Goal: Information Seeking & Learning: Learn about a topic

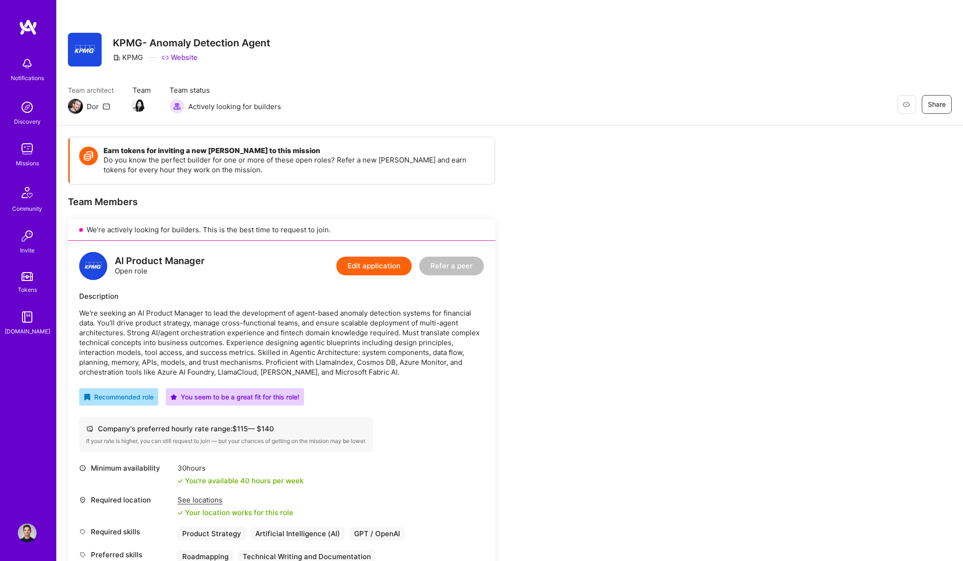
scroll to position [1493, 0]
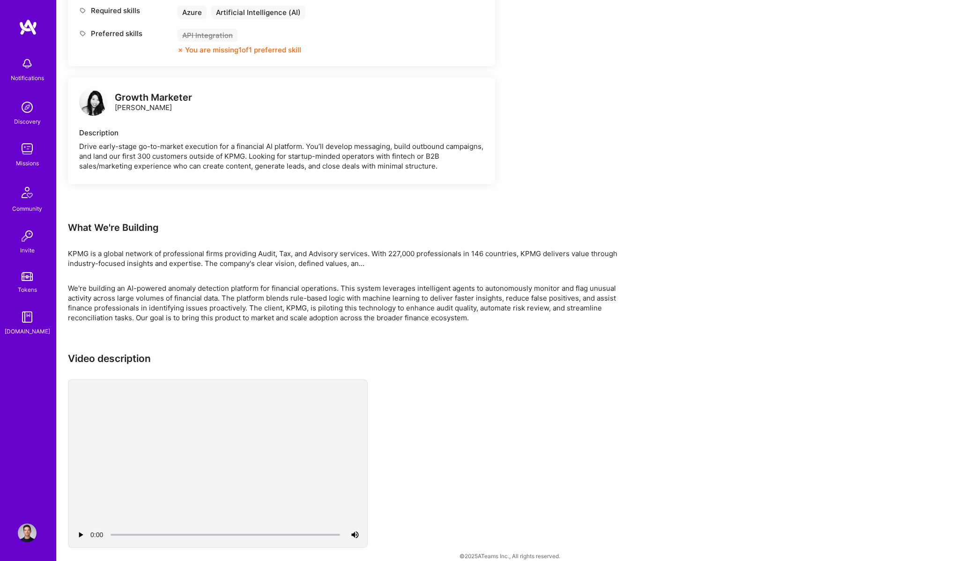
click at [26, 152] on img at bounding box center [27, 149] width 19 height 19
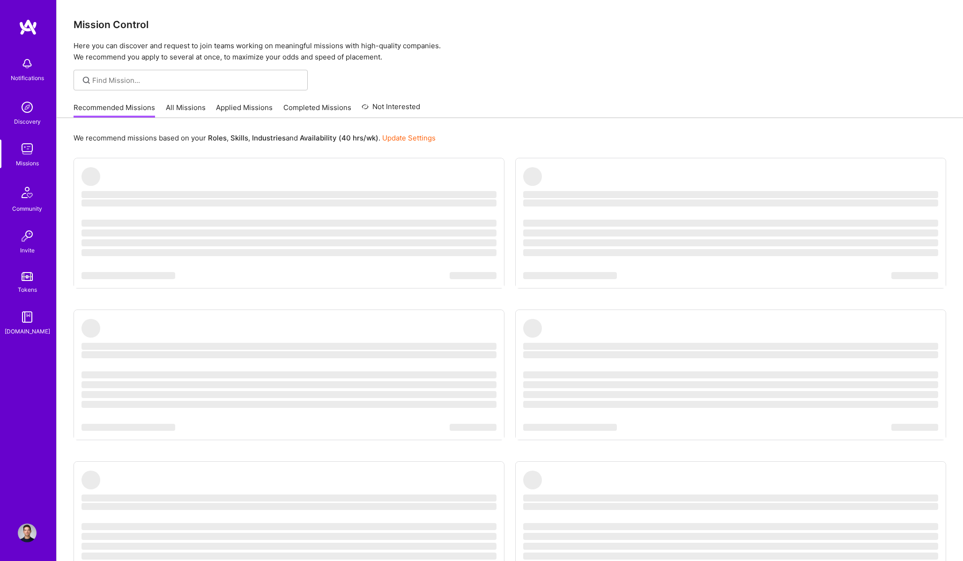
click at [176, 112] on link "All Missions" at bounding box center [186, 110] width 40 height 15
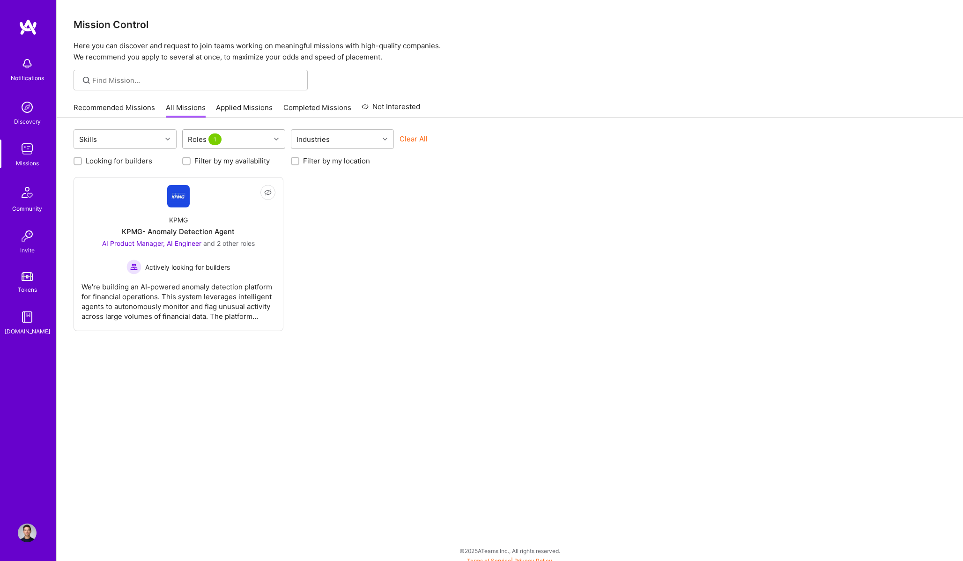
click at [245, 143] on div "Roles 1" at bounding box center [227, 139] width 88 height 19
click at [221, 283] on div "Product Manager" at bounding box center [233, 290] width 103 height 17
checkbox input "true"
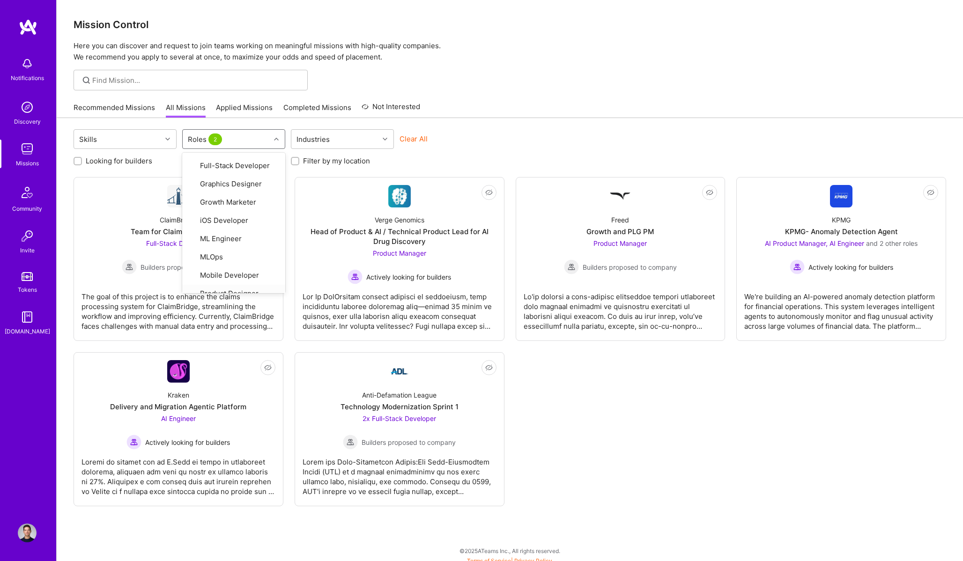
click at [628, 437] on div "Not Interested ClaimBridge Team for Claims Processing Full-Stack Developer Buil…" at bounding box center [510, 341] width 873 height 329
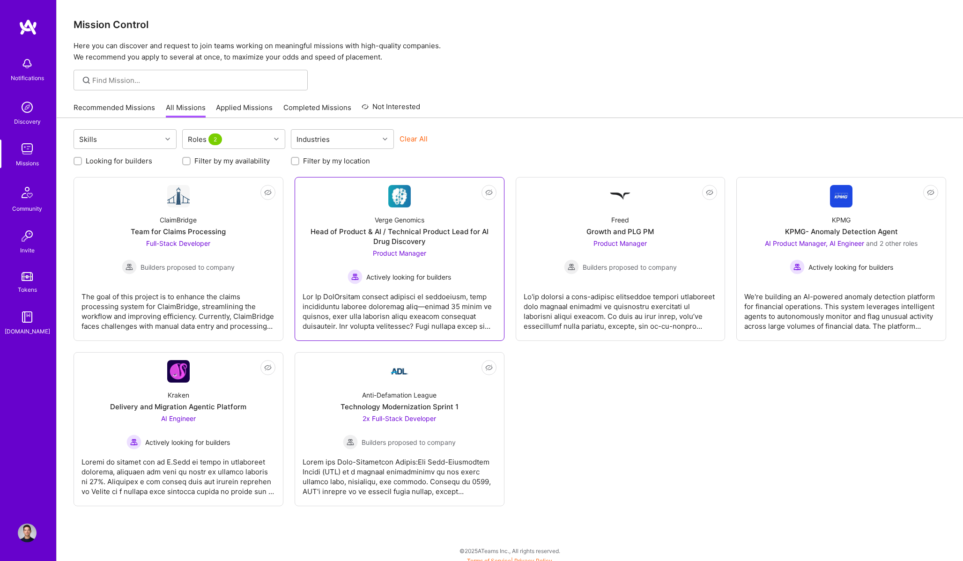
click at [424, 288] on div at bounding box center [400, 307] width 194 height 47
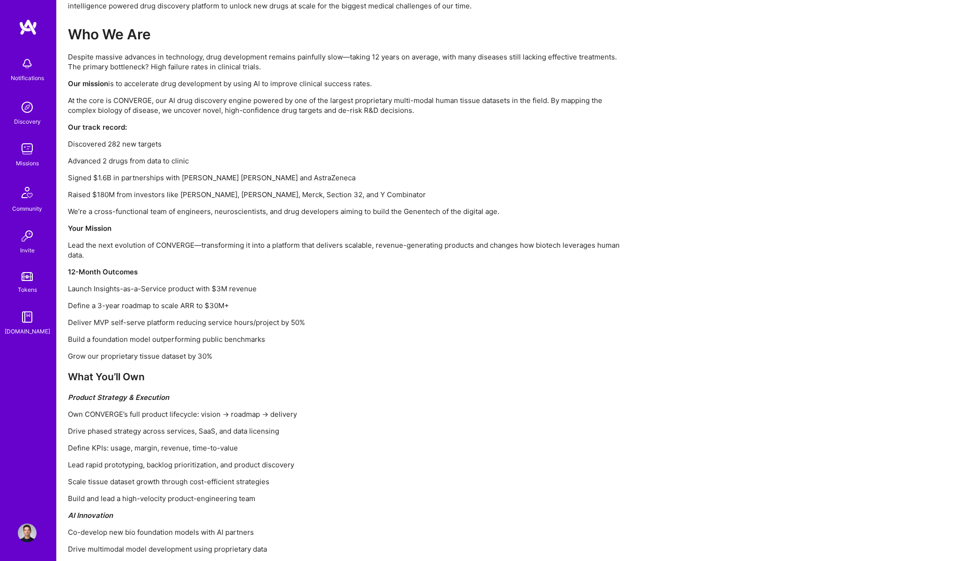
scroll to position [620, 0]
